Goal: Information Seeking & Learning: Learn about a topic

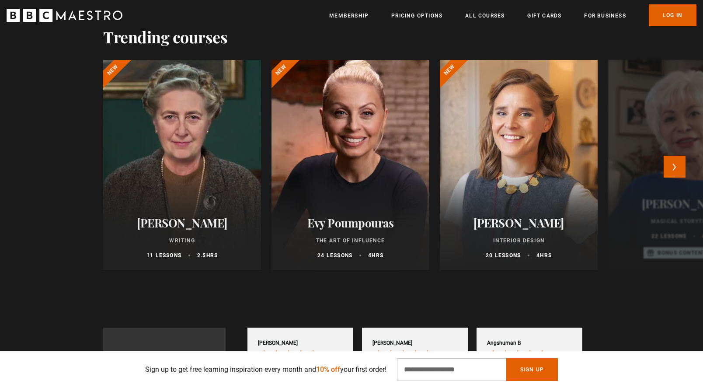
scroll to position [425, 0]
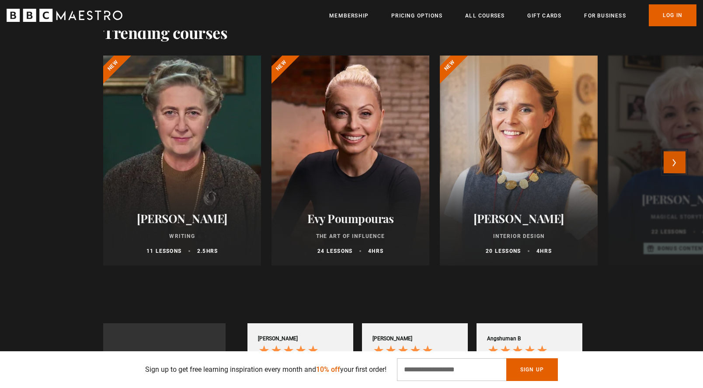
click at [668, 160] on button "Next" at bounding box center [675, 162] width 22 height 22
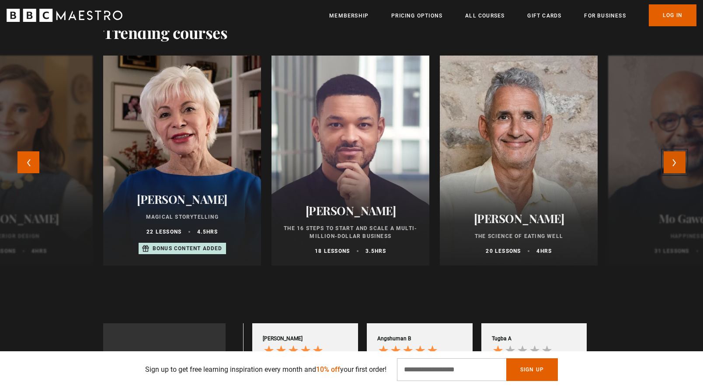
scroll to position [0, 115]
click at [668, 160] on button "Next" at bounding box center [675, 162] width 22 height 22
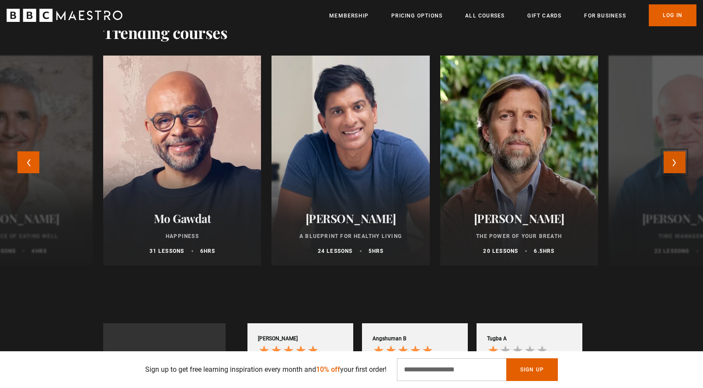
click at [668, 160] on button "Next" at bounding box center [675, 162] width 22 height 22
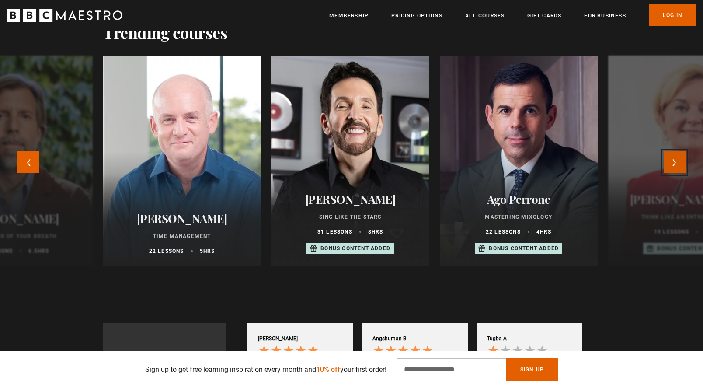
click at [668, 160] on button "Next" at bounding box center [675, 162] width 22 height 22
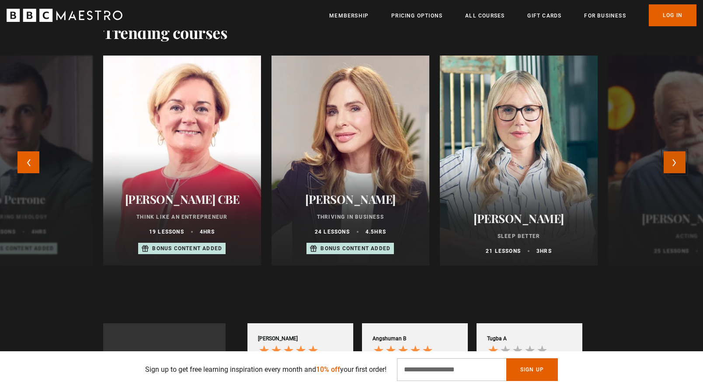
click at [668, 160] on button "Next" at bounding box center [675, 162] width 22 height 22
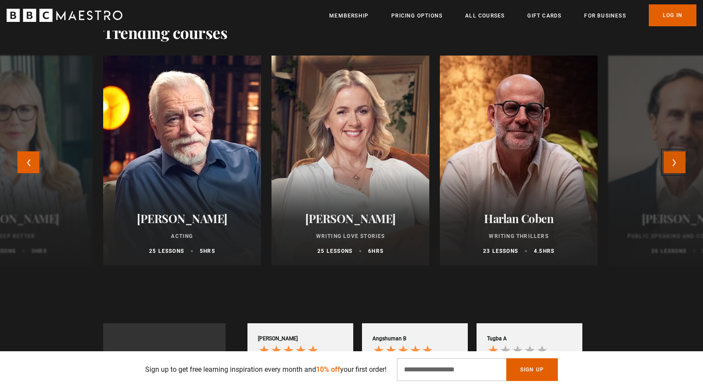
click at [668, 160] on button "Next" at bounding box center [675, 162] width 22 height 22
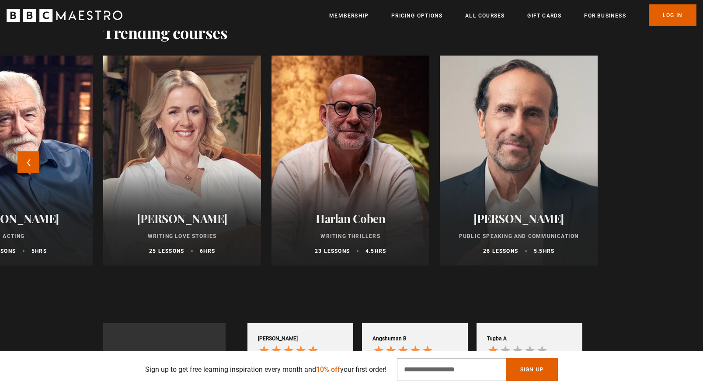
click at [576, 148] on div at bounding box center [519, 160] width 174 height 231
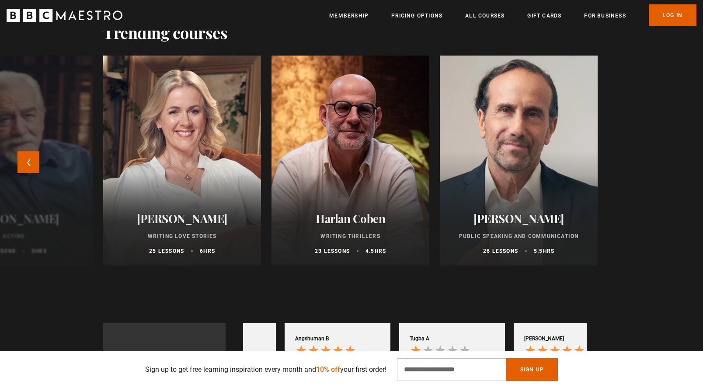
scroll to position [0, 224]
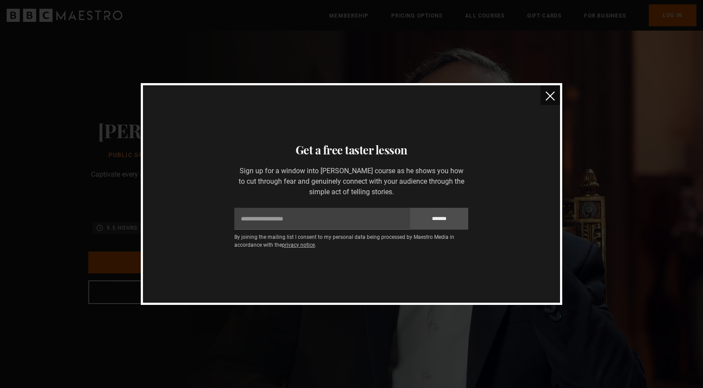
drag, startPoint x: 551, startPoint y: 99, endPoint x: 556, endPoint y: 100, distance: 5.3
click at [551, 99] on img "close" at bounding box center [550, 95] width 9 height 9
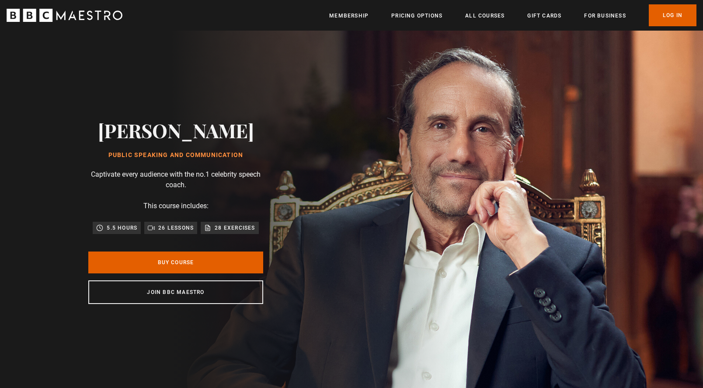
scroll to position [0, 115]
